Goal: Information Seeking & Learning: Learn about a topic

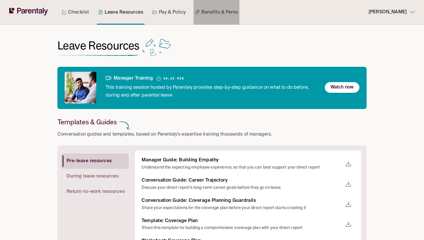
click at [206, 16] on link "Benefits & Perks" at bounding box center [217, 12] width 46 height 25
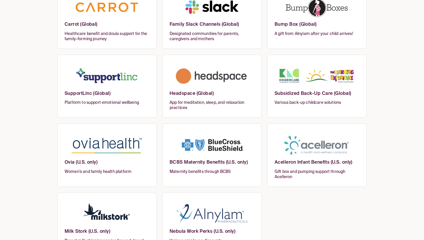
scroll to position [144, 0]
